Goal: Transaction & Acquisition: Purchase product/service

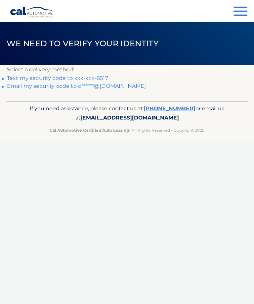
click at [33, 77] on link "Text my security code to xxx-xxx-6517" at bounding box center [57, 78] width 101 height 6
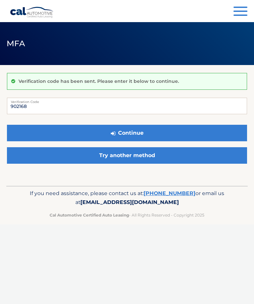
type input "902168"
click at [192, 132] on button "Continue" at bounding box center [127, 133] width 240 height 17
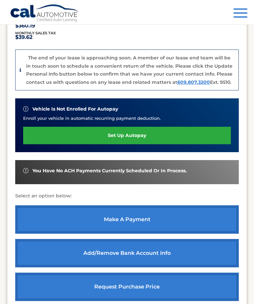
scroll to position [155, 0]
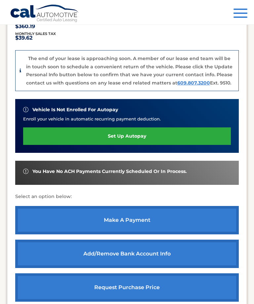
click at [187, 219] on link "make a payment" at bounding box center [126, 220] width 223 height 28
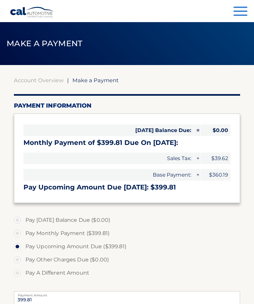
select select "NzRiYmJjYzYtOWY2NS00NTRlLTk0YTgtYzM2OGNmMDliZjFh"
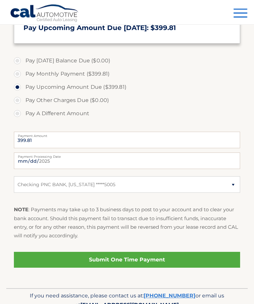
scroll to position [160, 0]
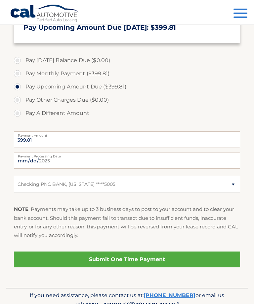
click at [188, 258] on link "Submit One Time Payment" at bounding box center [127, 260] width 226 height 16
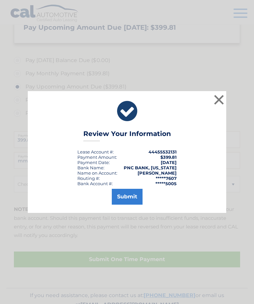
click at [132, 205] on button "Submit" at bounding box center [127, 197] width 31 height 16
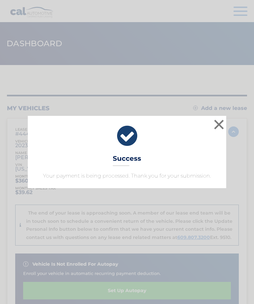
click at [219, 124] on button "×" at bounding box center [218, 124] width 13 height 13
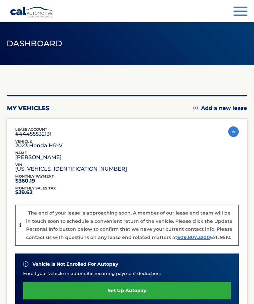
click at [243, 12] on span "button" at bounding box center [240, 11] width 14 height 1
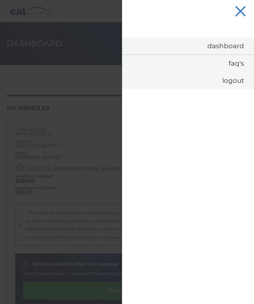
click at [242, 84] on link "Logout" at bounding box center [188, 80] width 132 height 17
